Goal: Information Seeking & Learning: Learn about a topic

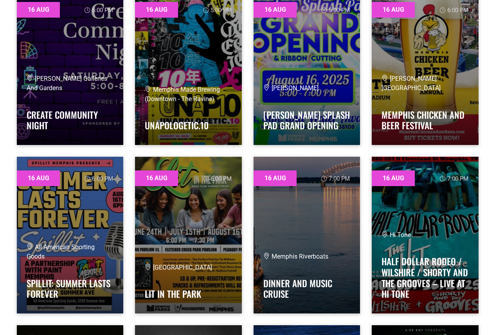
scroll to position [3522, 0]
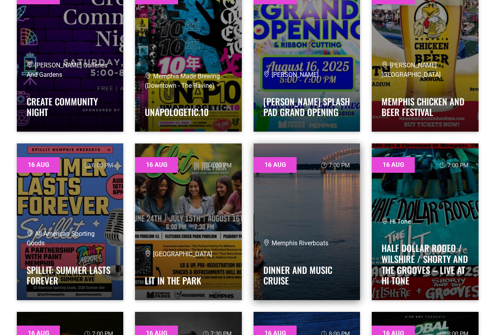
click at [296, 200] on link at bounding box center [307, 221] width 107 height 157
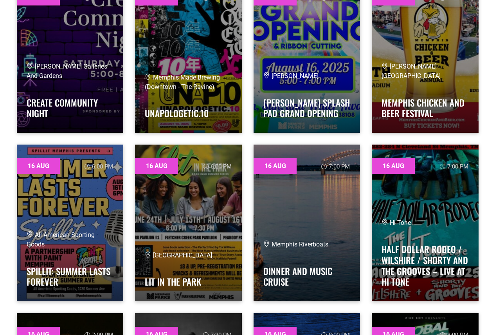
scroll to position [3522, 0]
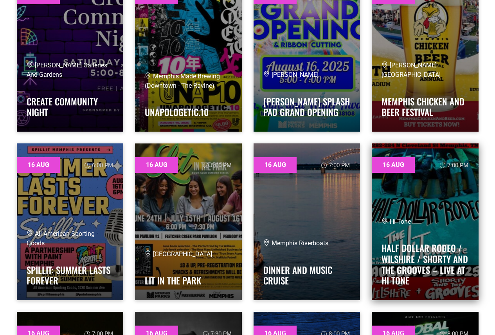
click at [450, 201] on link at bounding box center [425, 221] width 107 height 157
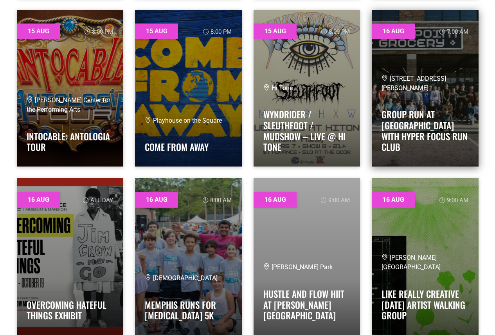
scroll to position [2505, 0]
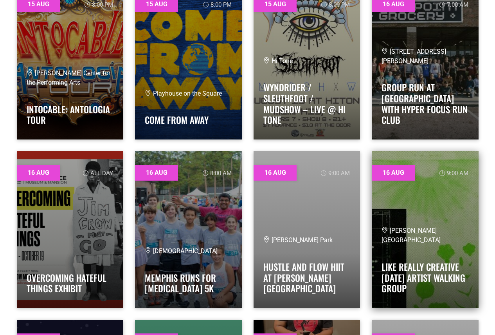
click at [439, 227] on link at bounding box center [425, 229] width 107 height 157
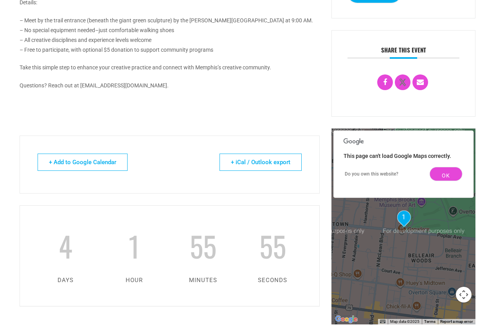
scroll to position [352, 0]
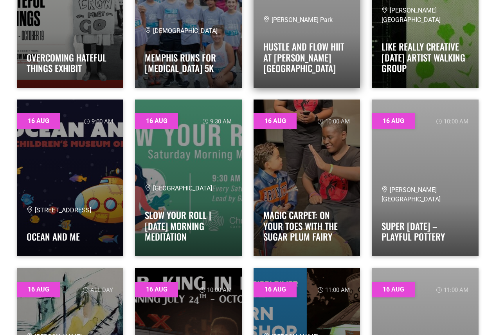
scroll to position [2740, 0]
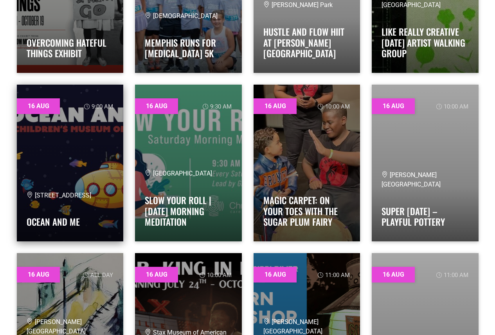
click at [77, 159] on link at bounding box center [70, 163] width 107 height 157
